Goal: Task Accomplishment & Management: Manage account settings

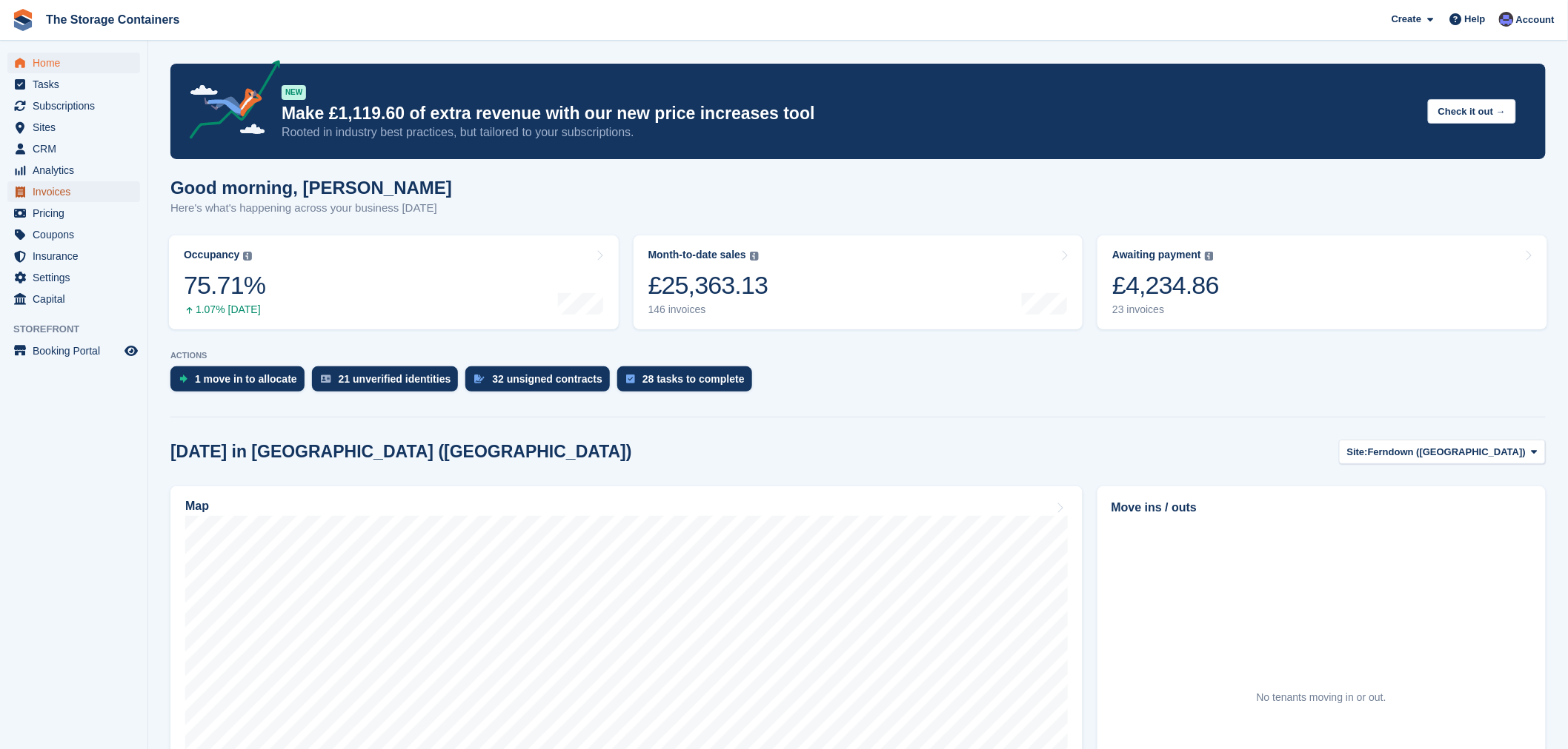
click at [62, 183] on span "Invoices" at bounding box center [77, 192] width 89 height 21
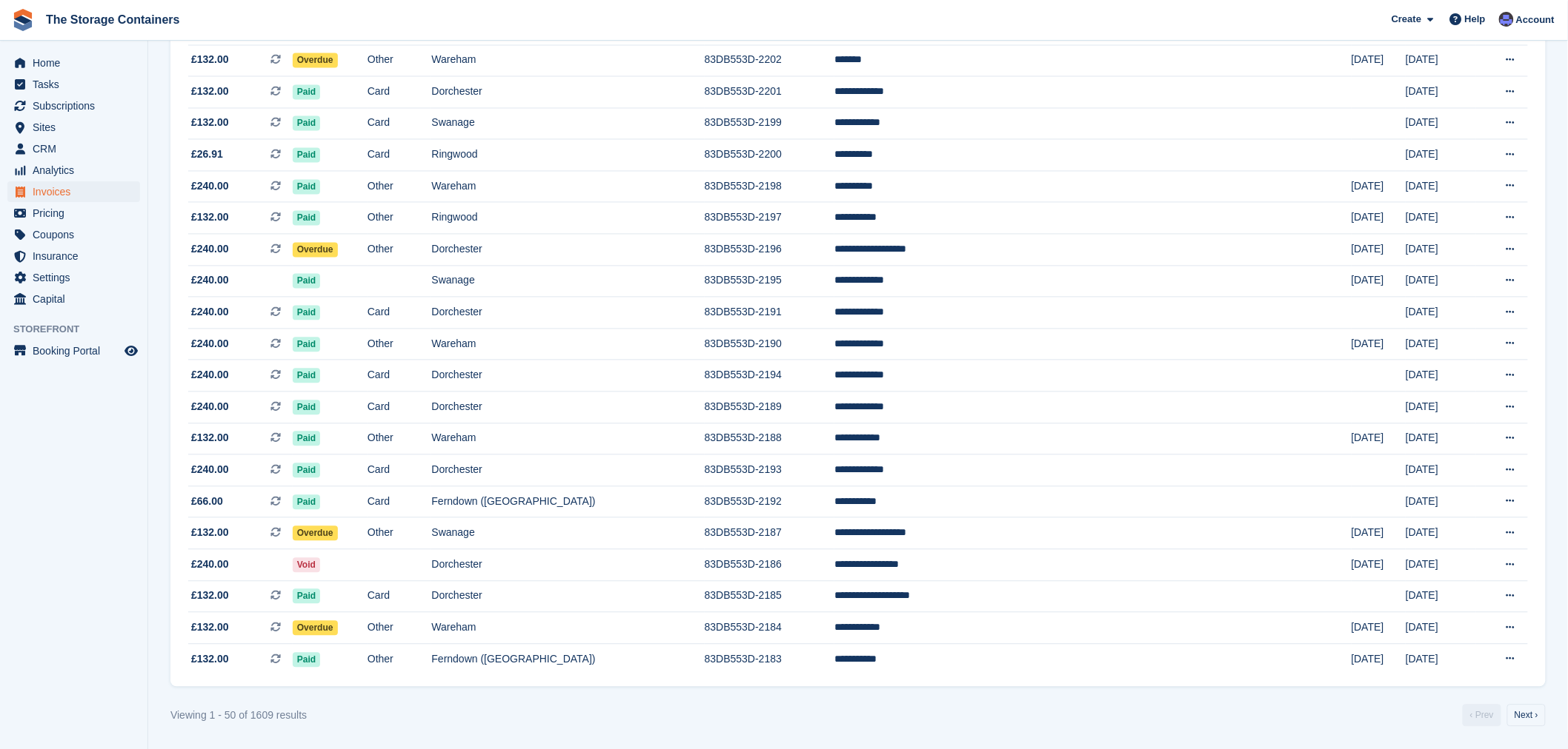
scroll to position [1161, 0]
click at [1528, 709] on link "Next ›" at bounding box center [1526, 716] width 38 height 22
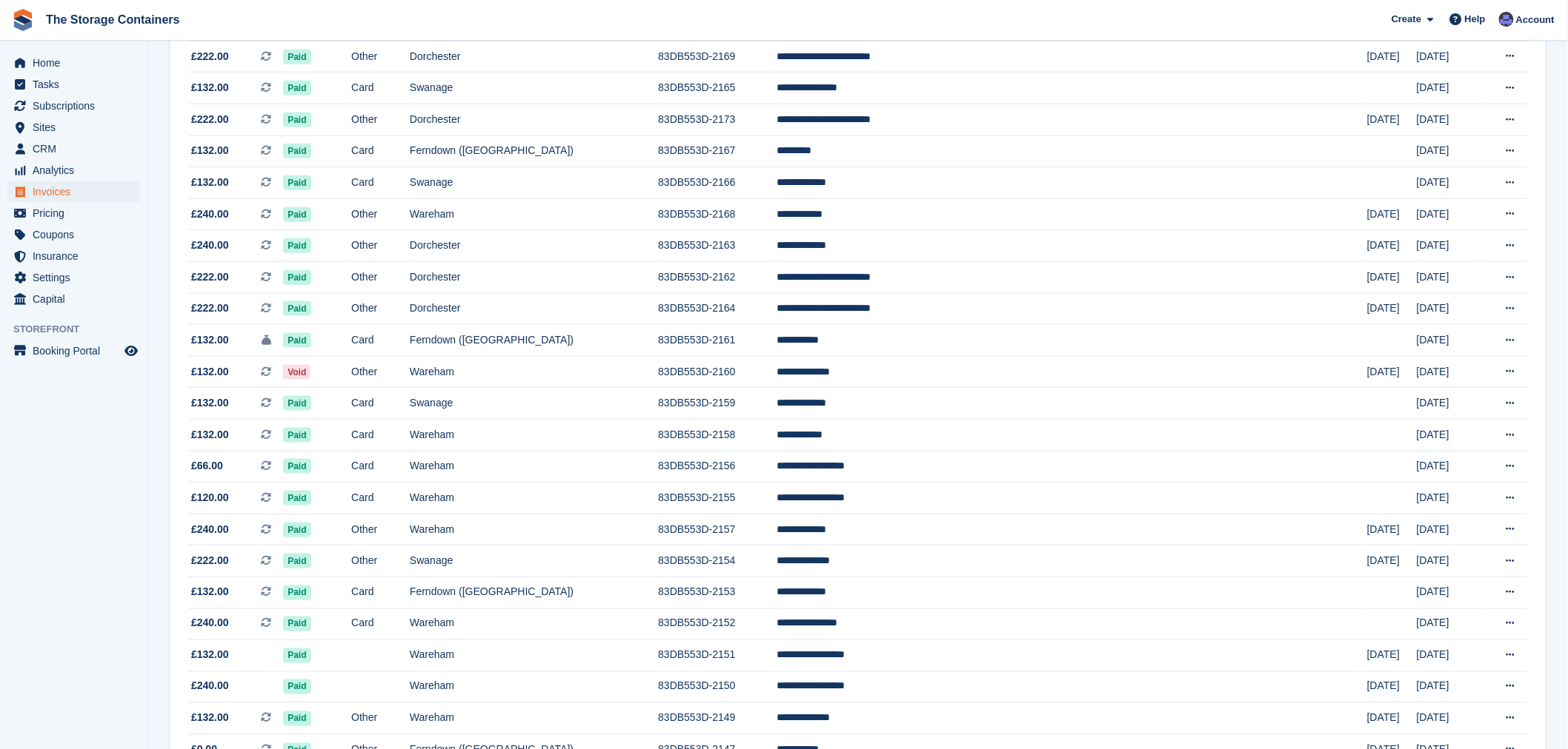
scroll to position [585, 0]
click at [566, 464] on td "Wareham" at bounding box center [534, 467] width 248 height 32
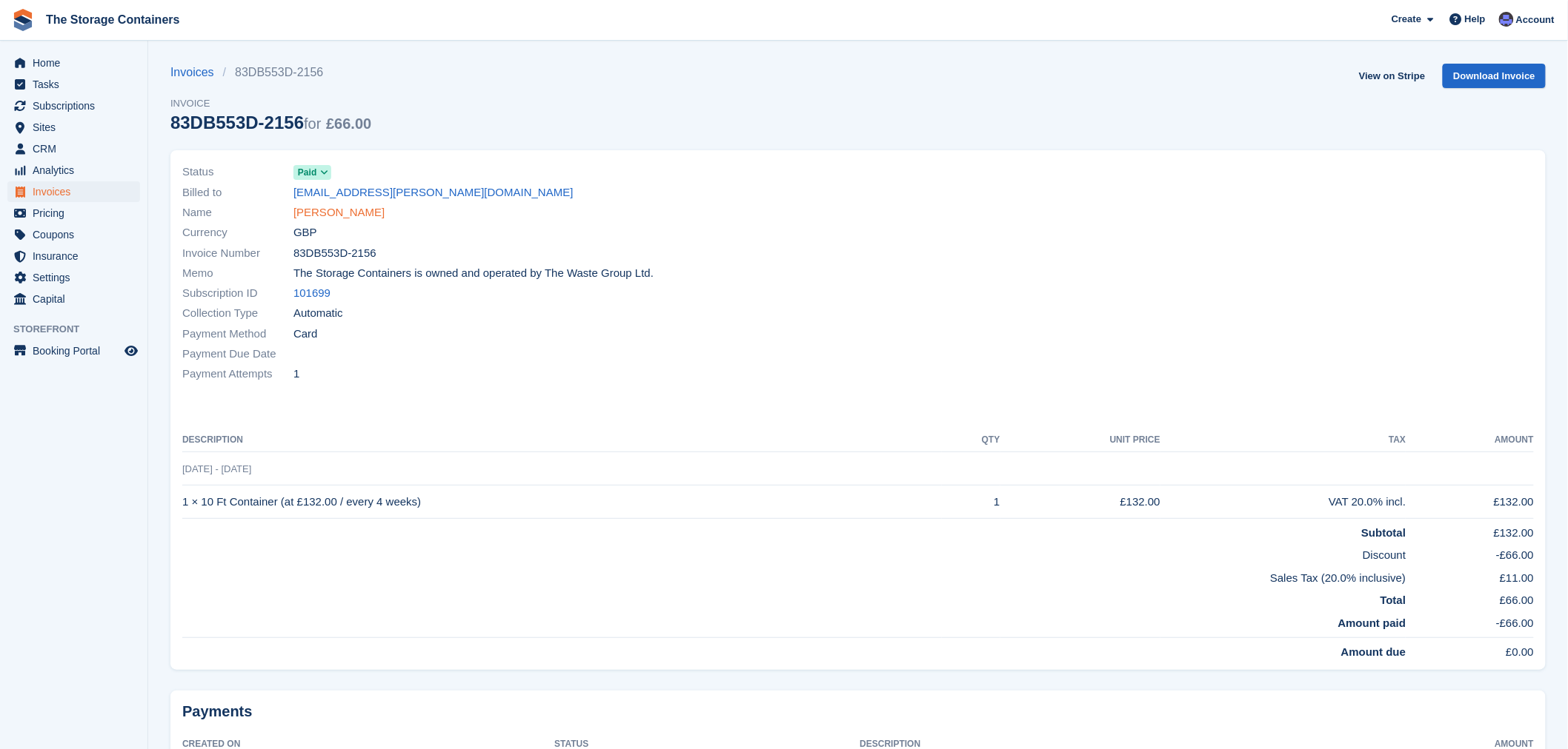
click at [357, 211] on link "Margaret Pickering" at bounding box center [339, 213] width 91 height 17
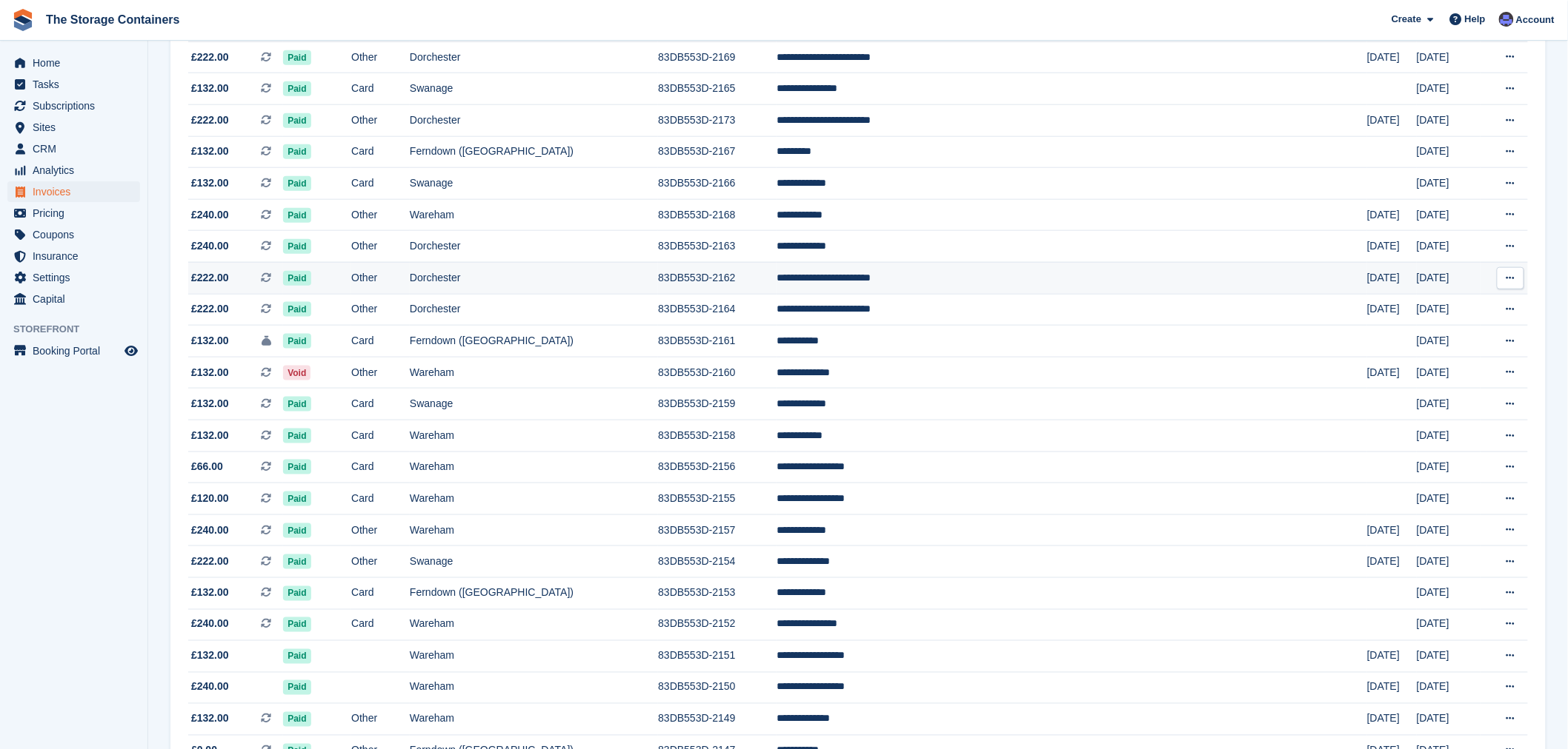
scroll to position [502, 0]
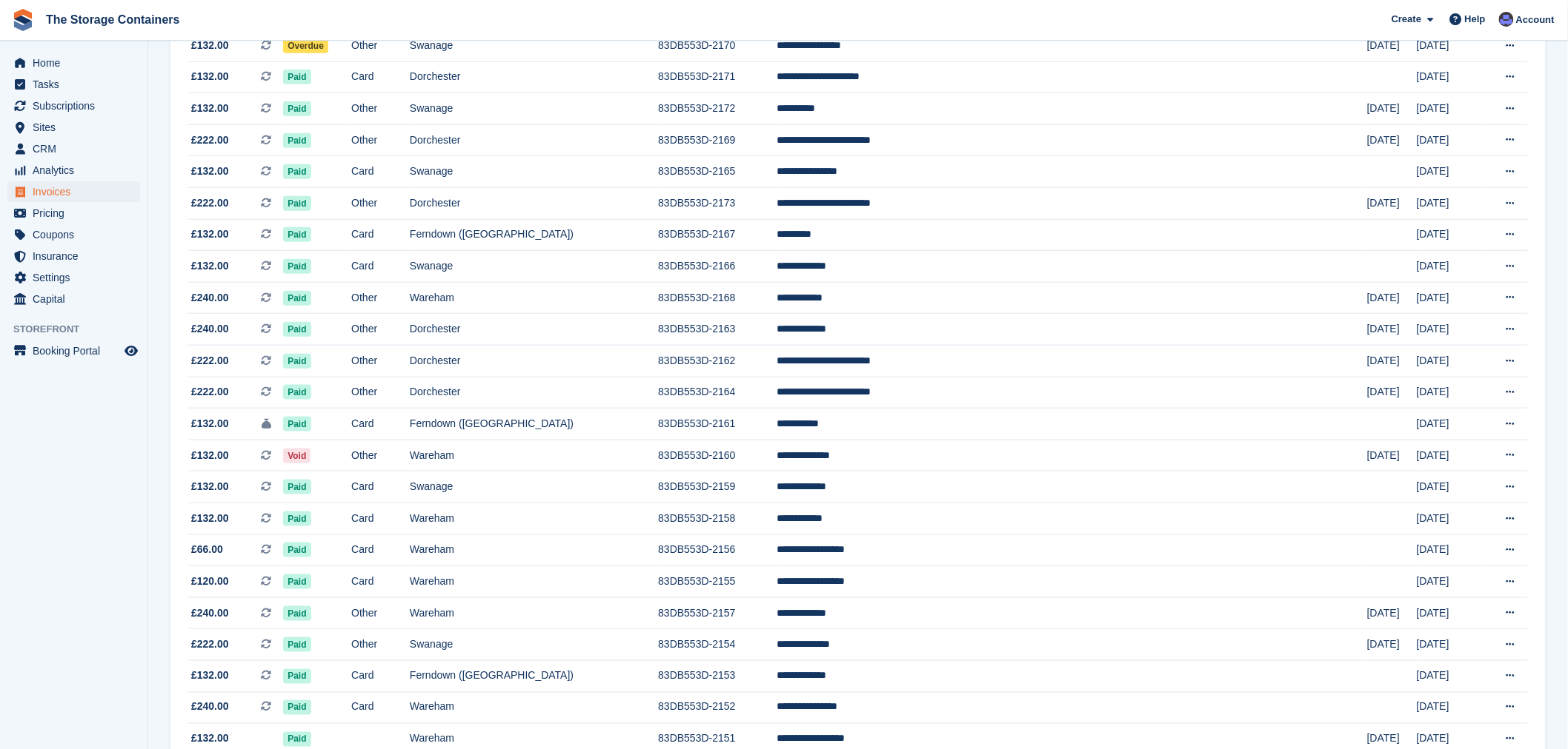
click at [646, 9] on span "The Storage Containers Create Subscription Invoice Contact Deal Discount Page H…" at bounding box center [784, 20] width 1568 height 40
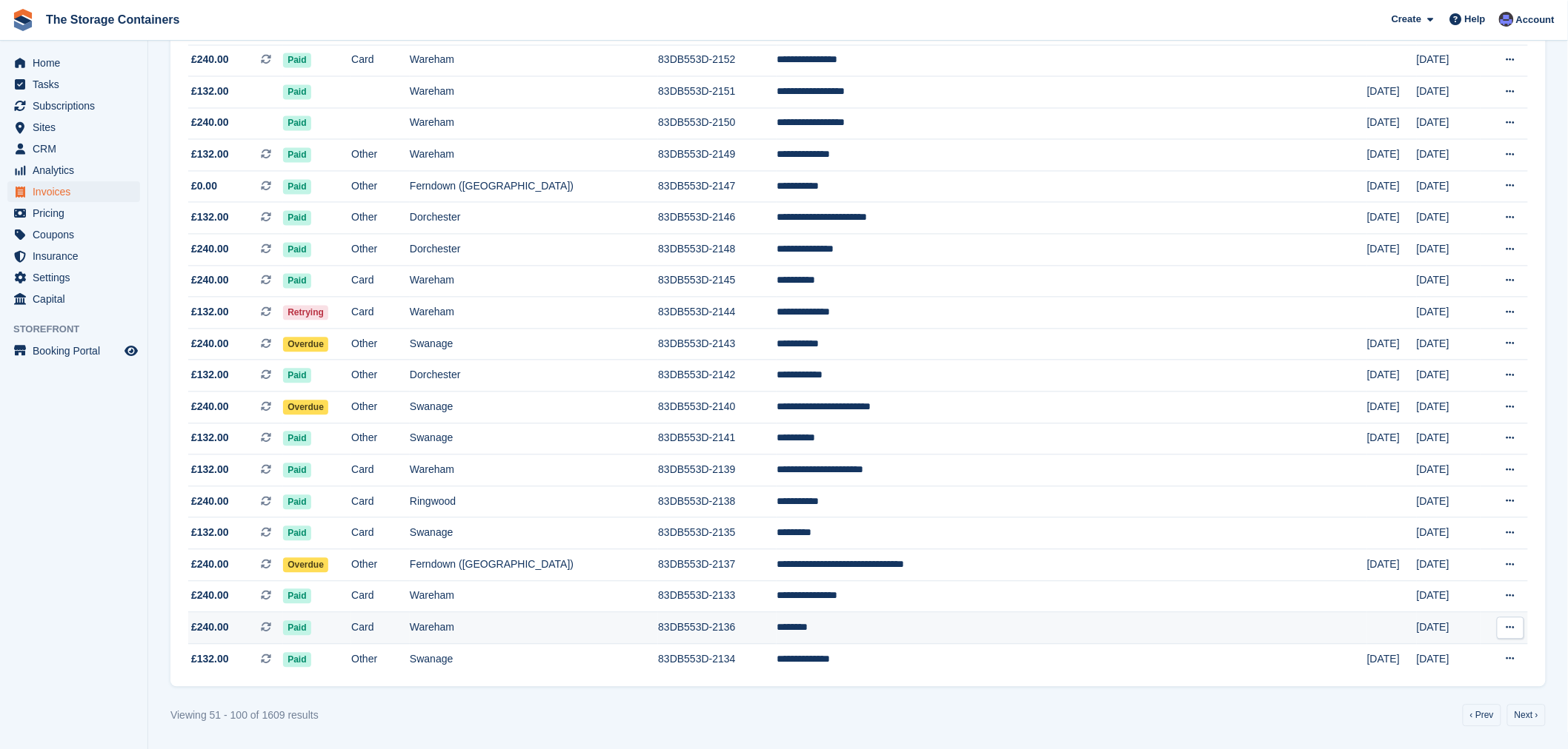
scroll to position [1161, 0]
click at [1493, 711] on link "‹ Prev" at bounding box center [1482, 716] width 38 height 22
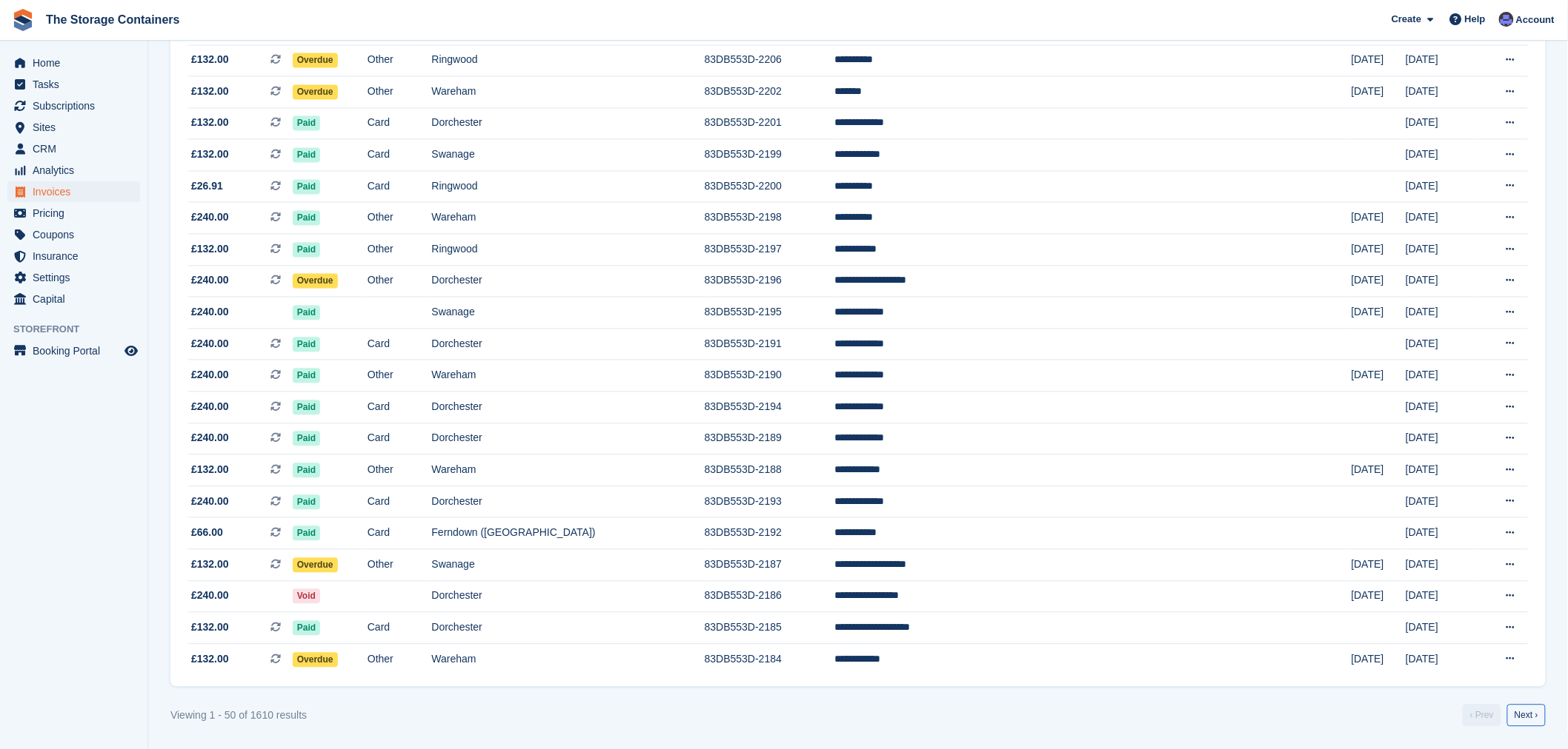
click at [1534, 715] on link "Next ›" at bounding box center [1526, 716] width 38 height 22
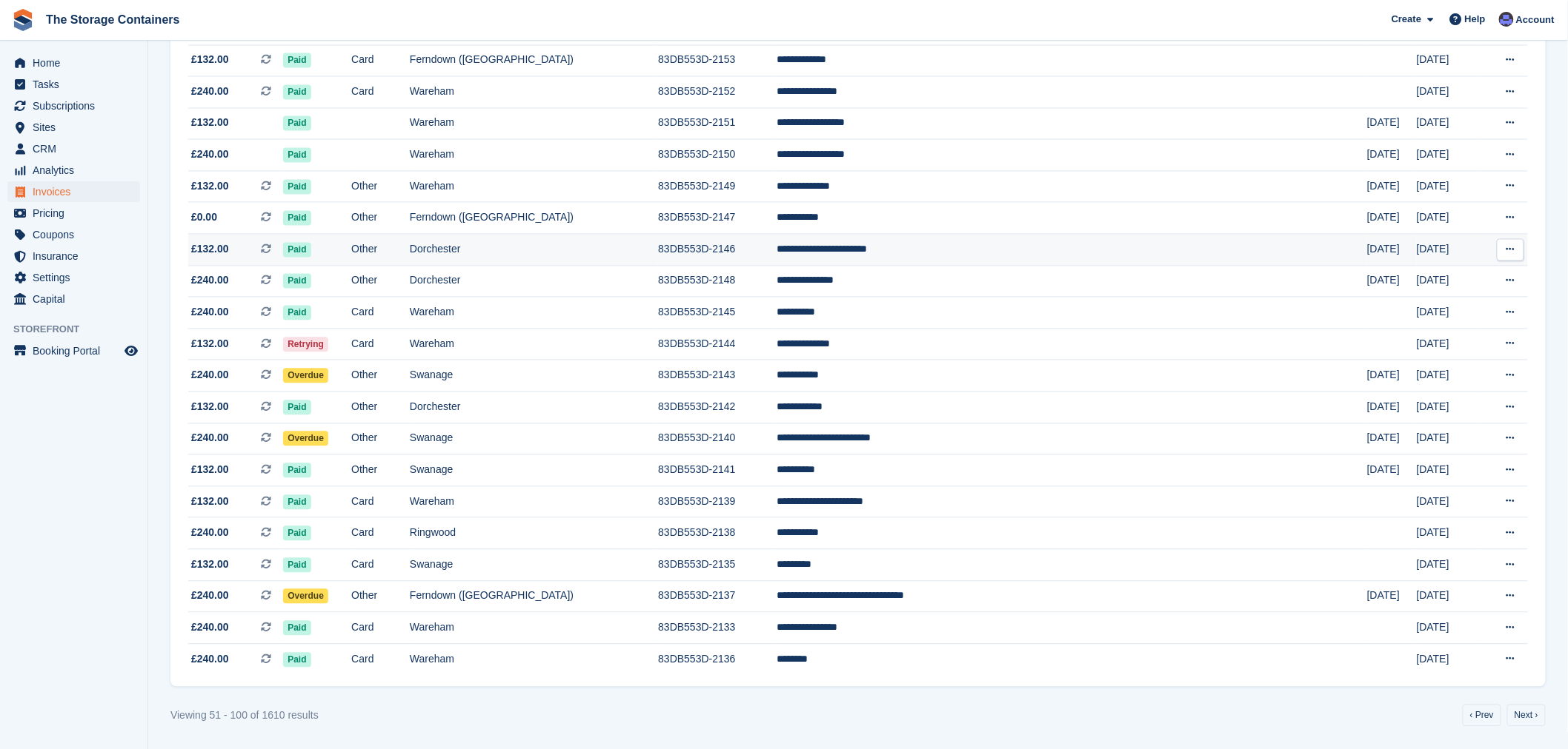
scroll to position [1161, 0]
click at [1485, 726] on link "‹ Prev" at bounding box center [1482, 716] width 38 height 22
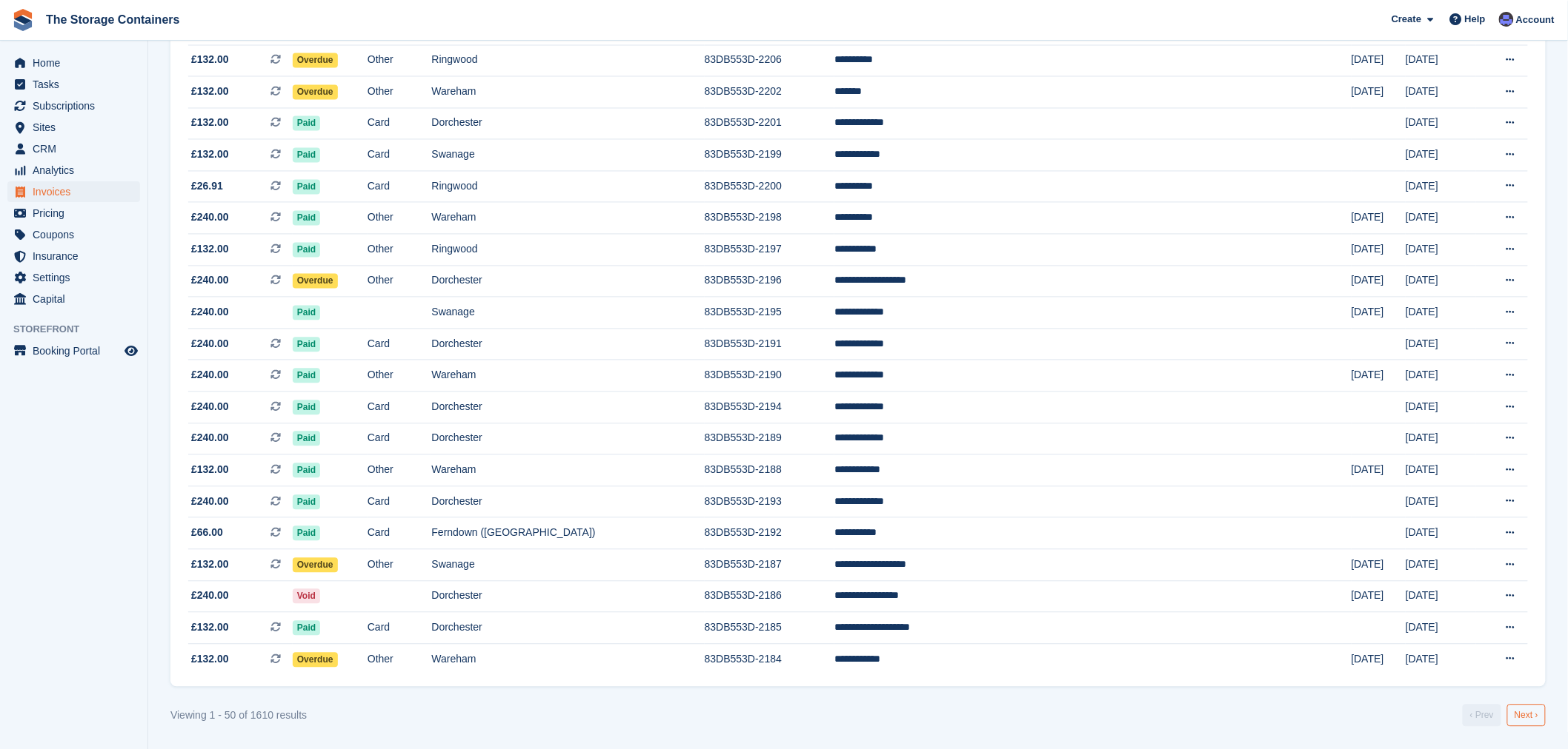
click at [1540, 718] on link "Next ›" at bounding box center [1526, 716] width 38 height 22
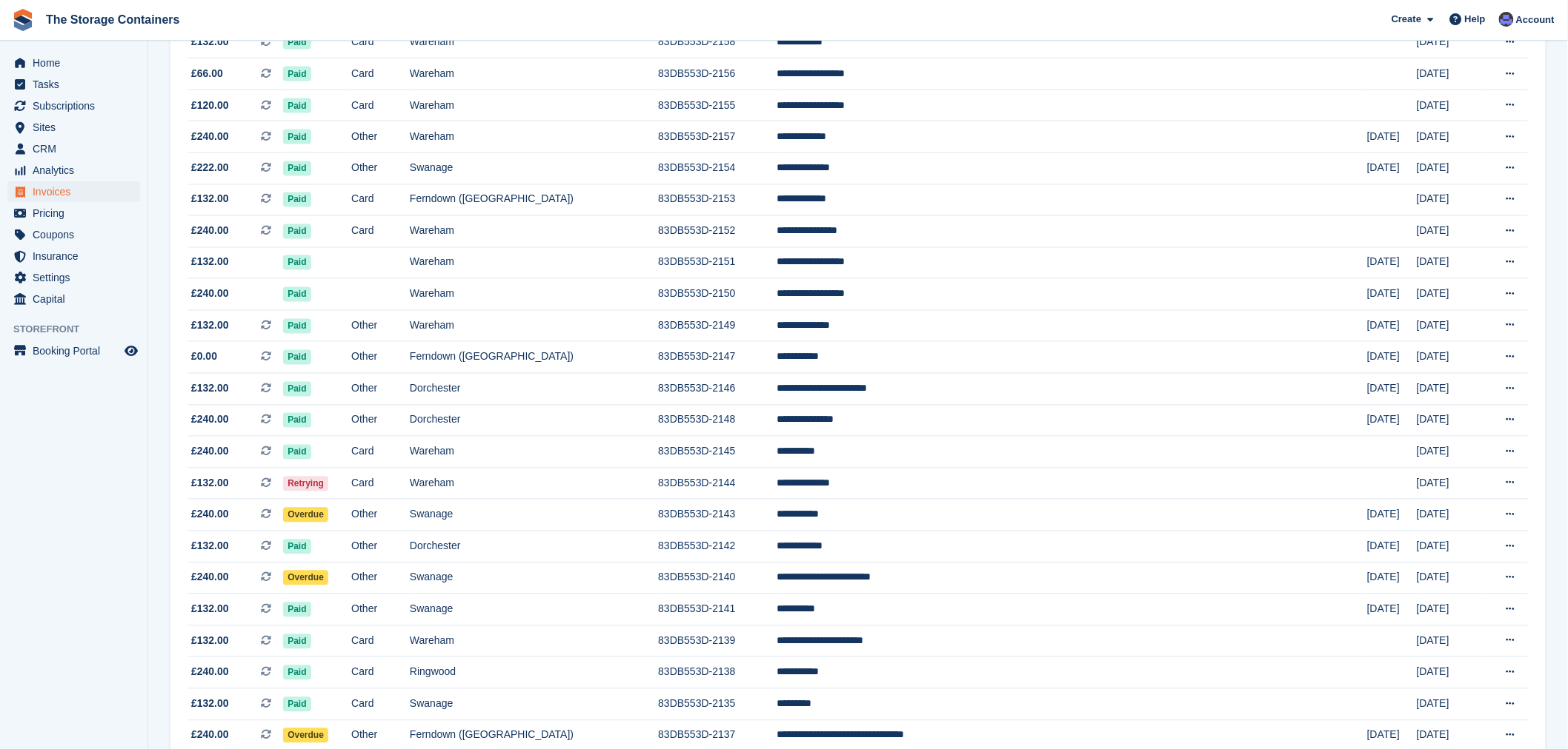
scroll to position [1161, 0]
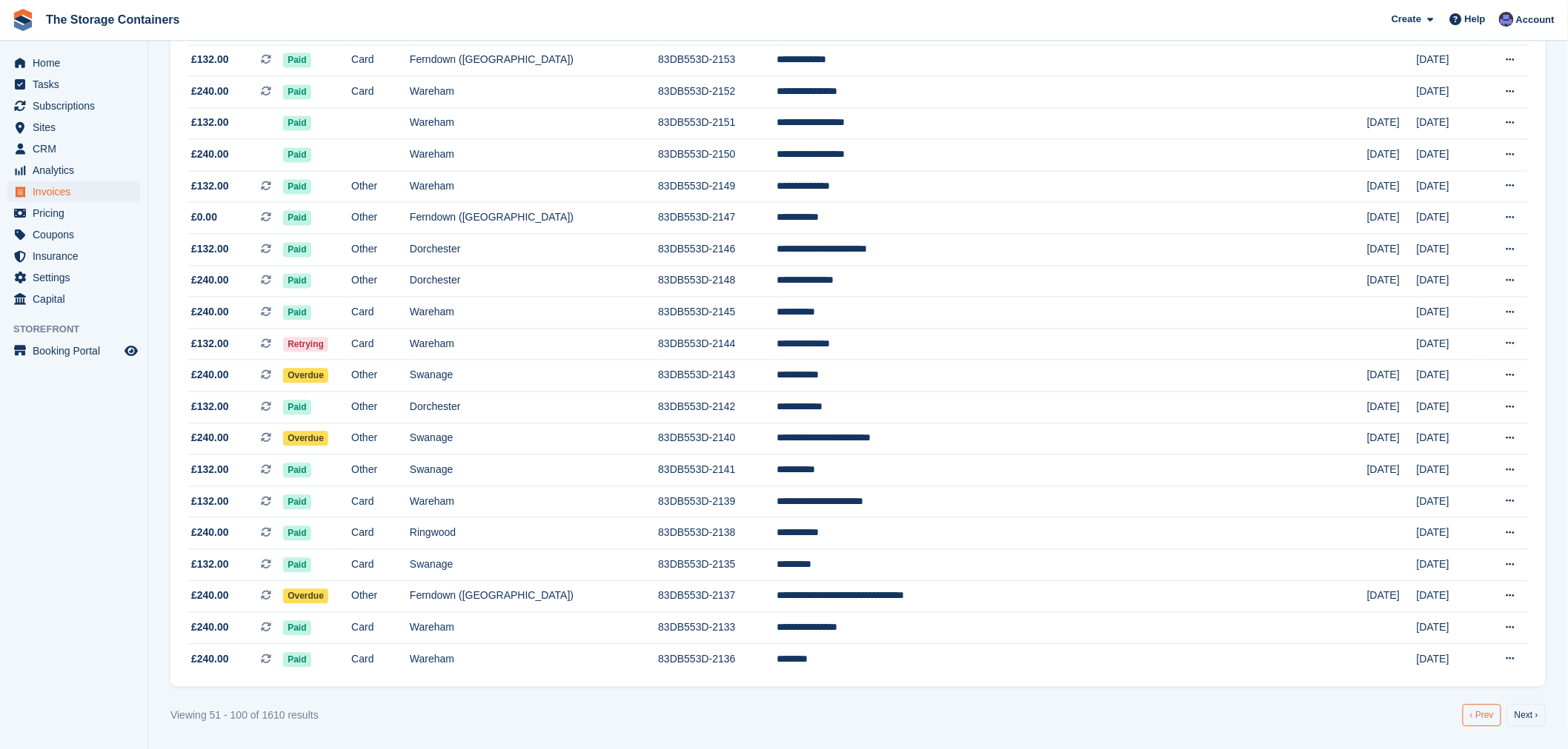
click at [1469, 723] on link "‹ Prev" at bounding box center [1482, 716] width 38 height 22
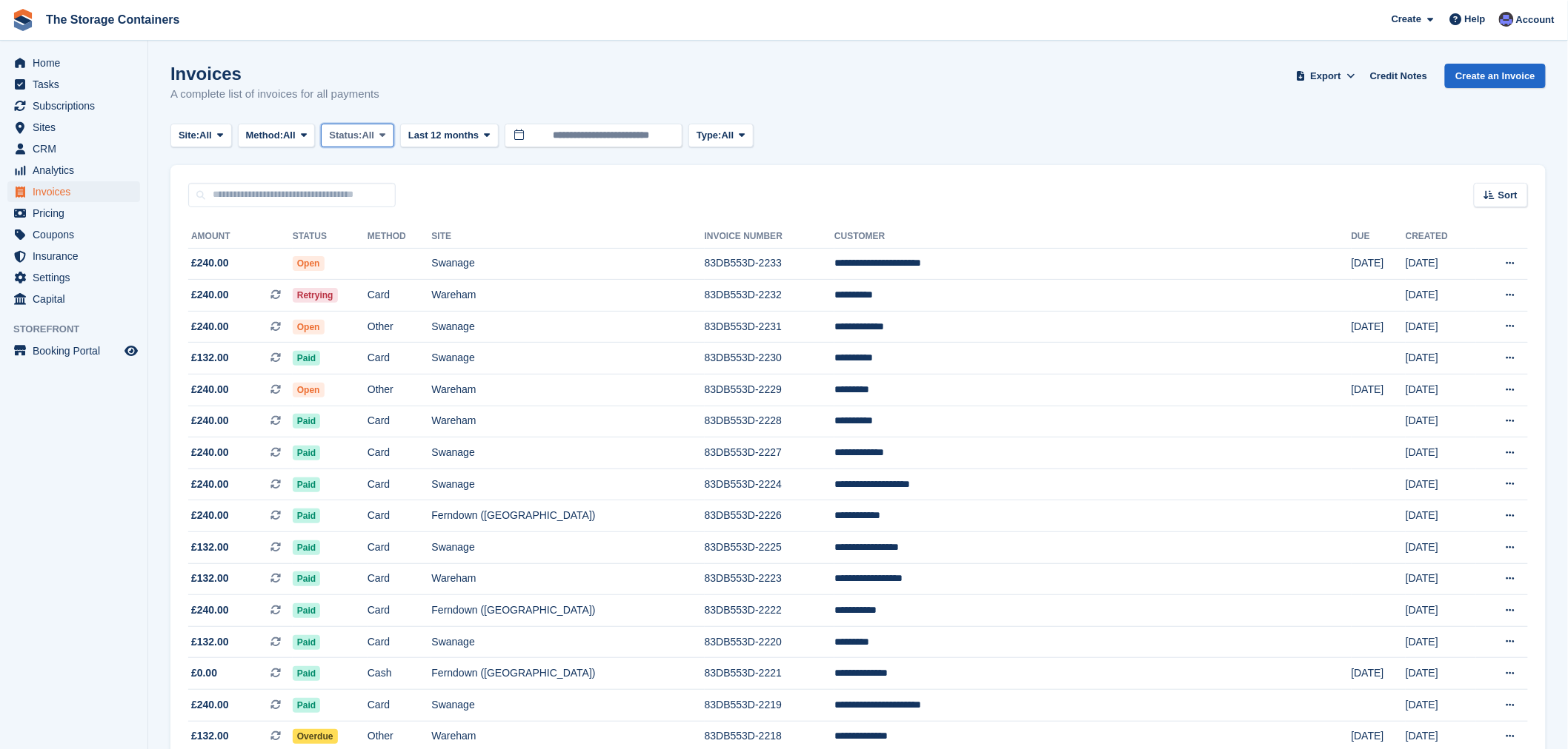
click at [369, 138] on span "All" at bounding box center [368, 135] width 13 height 15
click at [380, 246] on link "Open" at bounding box center [392, 250] width 129 height 26
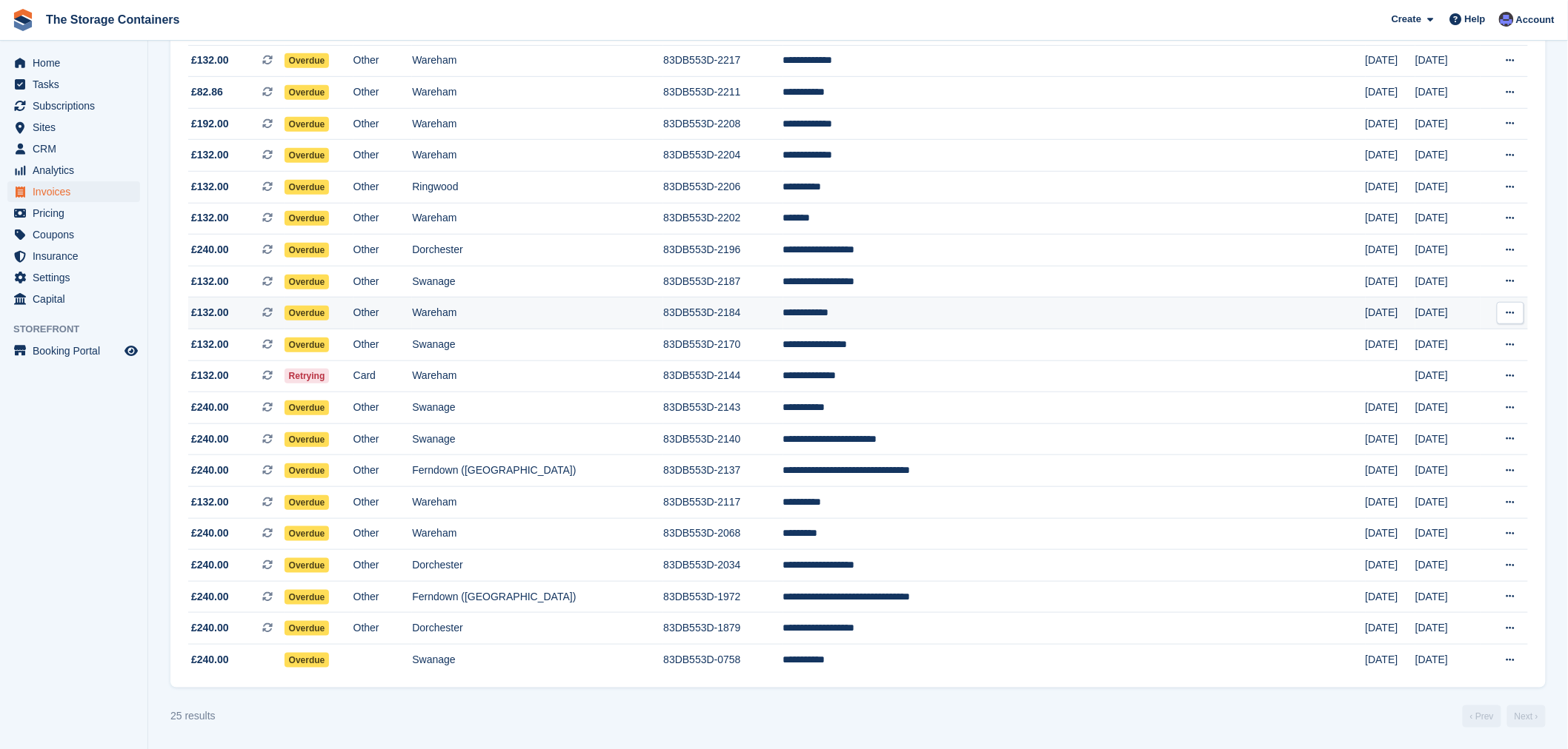
scroll to position [366, 0]
click at [663, 305] on td "Wareham" at bounding box center [538, 313] width 251 height 32
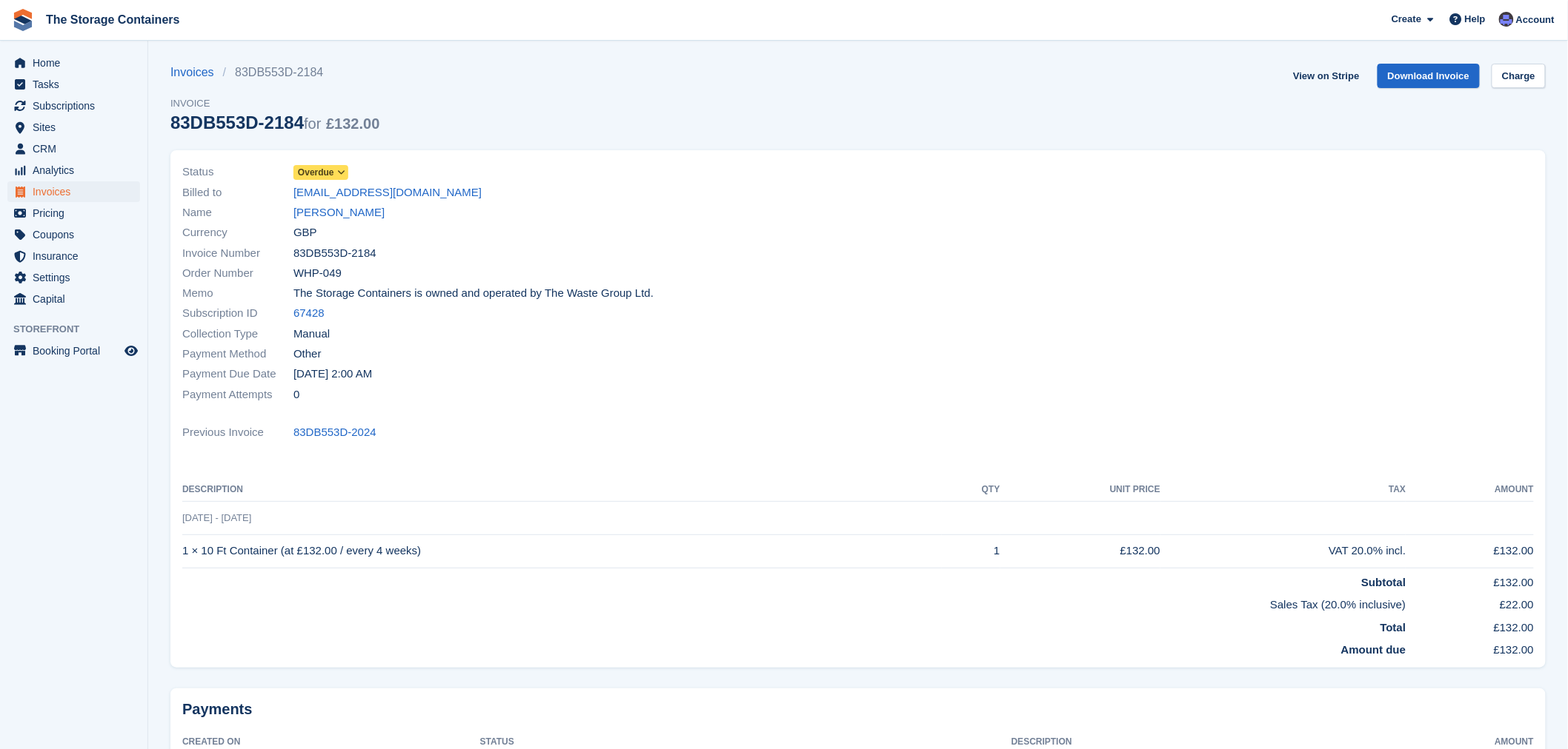
click at [331, 178] on span "Overdue" at bounding box center [317, 172] width 36 height 14
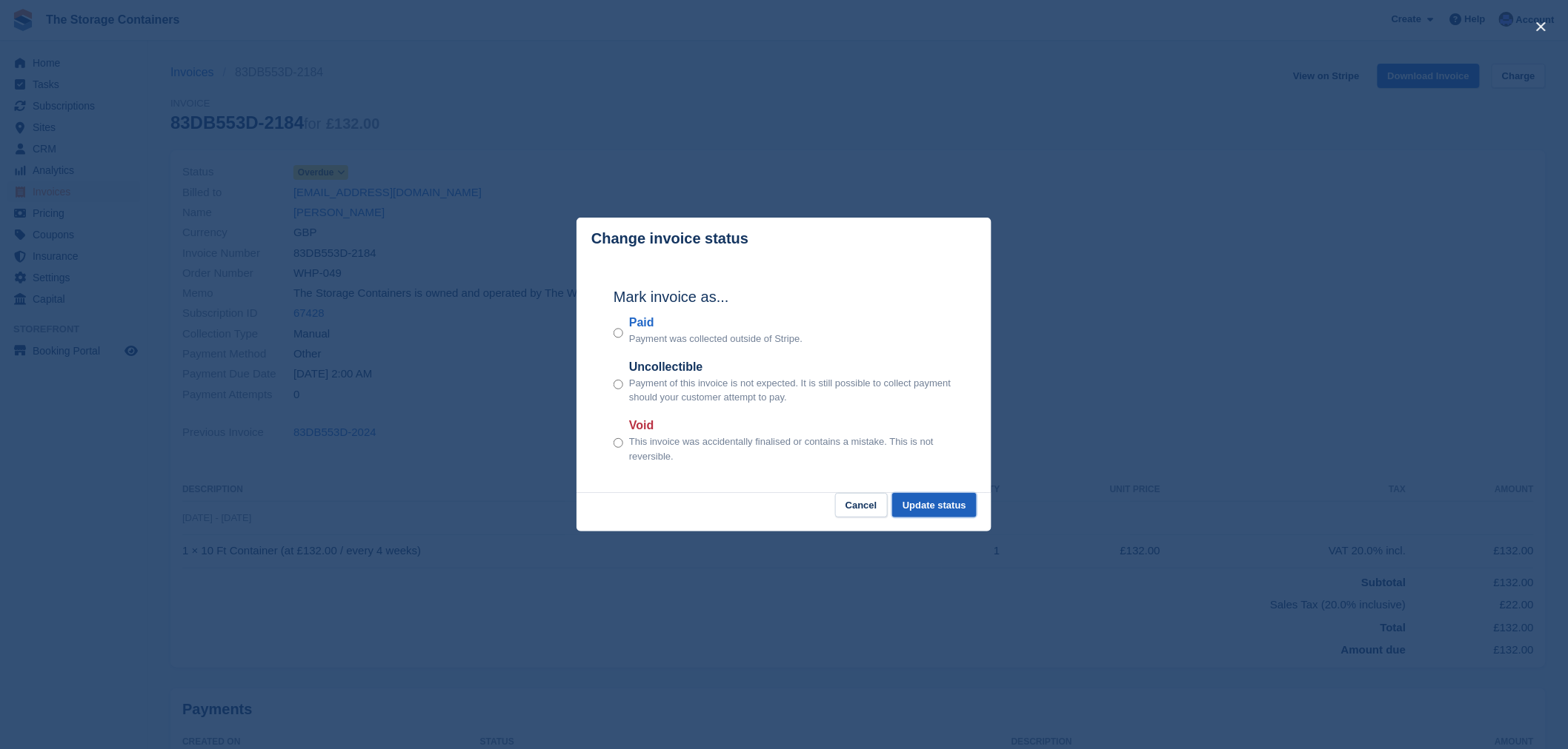
click at [930, 506] on button "Update status" at bounding box center [934, 505] width 85 height 25
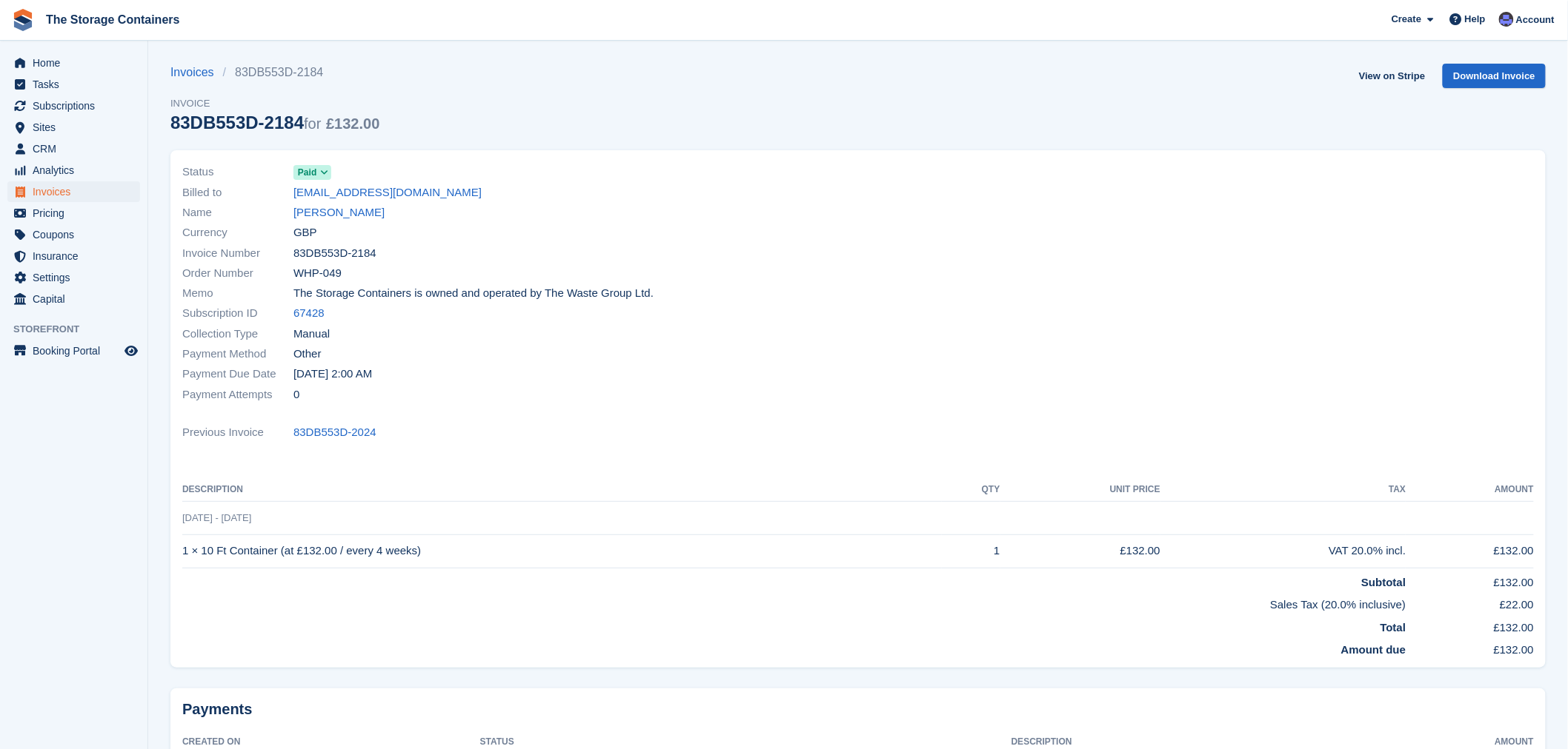
click at [698, 410] on div "Status Paid Billed to rentoncarpentry@gmail.com Name Wayne Renton Currency GBP …" at bounding box center [516, 284] width 685 height 260
